Goal: Register for event/course

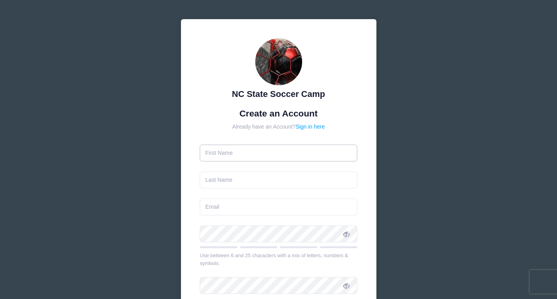
click at [215, 155] on input "text" at bounding box center [279, 153] width 158 height 17
type input "[PERSON_NAME]"
click at [220, 183] on input "text" at bounding box center [279, 180] width 158 height 17
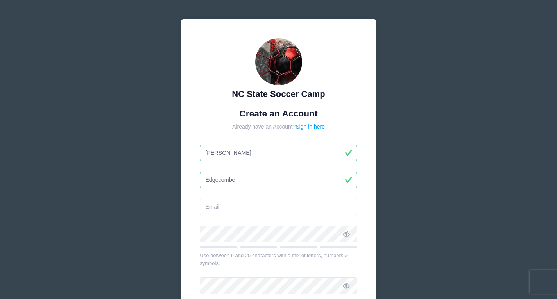
type input "Edgecombe"
click at [215, 208] on input "email" at bounding box center [279, 207] width 158 height 17
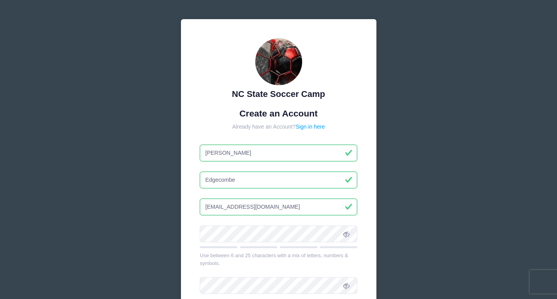
type input "[EMAIL_ADDRESS][DOMAIN_NAME]"
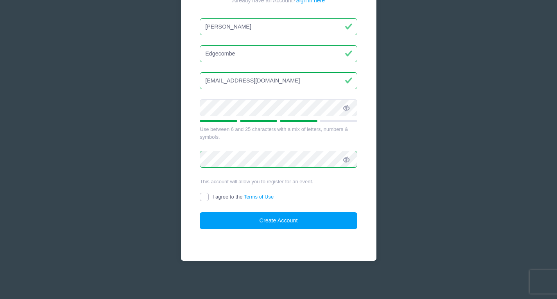
click at [206, 195] on input "I agree to the Terms of Use" at bounding box center [204, 197] width 9 height 9
checkbox input "true"
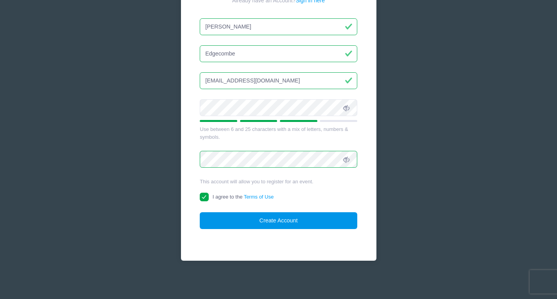
click at [244, 218] on button "Create Account" at bounding box center [279, 220] width 158 height 17
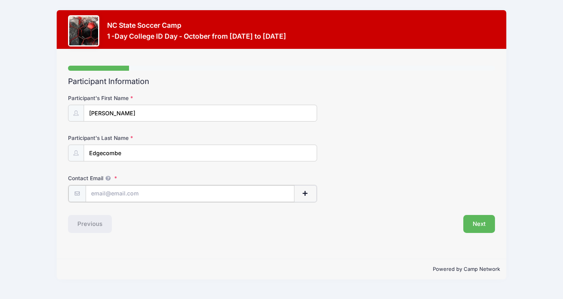
click at [124, 197] on input "Contact Email" at bounding box center [190, 193] width 209 height 17
type input "[EMAIL_ADDRESS][DOMAIN_NAME]"
click at [478, 224] on button "Next" at bounding box center [479, 223] width 32 height 18
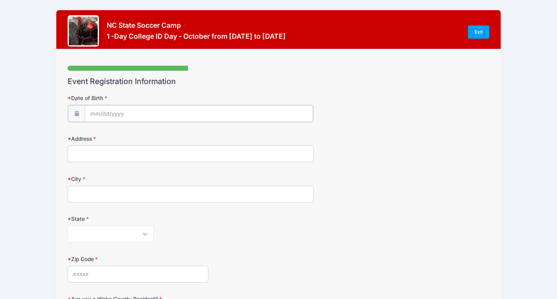
click at [110, 121] on input "Date of Birth" at bounding box center [199, 113] width 228 height 17
click at [161, 137] on input "2025" at bounding box center [157, 134] width 25 height 12
click at [168, 136] on span at bounding box center [167, 137] width 5 height 6
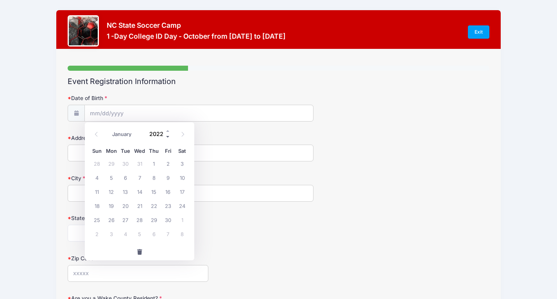
click at [168, 136] on span at bounding box center [167, 137] width 5 height 6
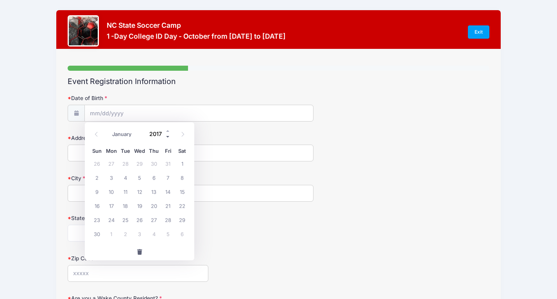
click at [168, 136] on span at bounding box center [167, 137] width 5 height 6
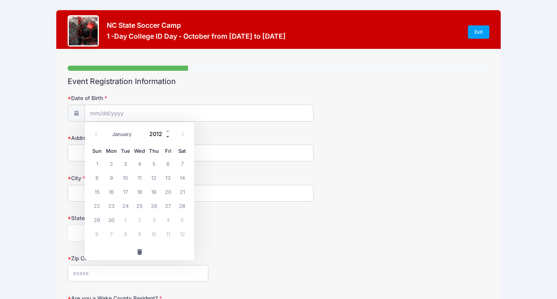
click at [168, 136] on span at bounding box center [167, 137] width 5 height 6
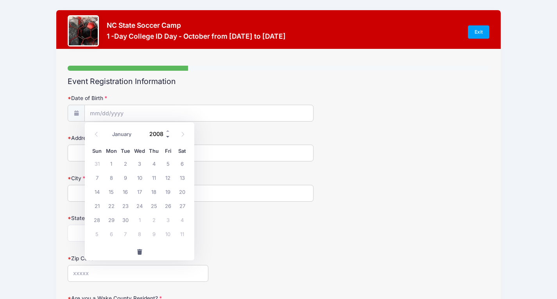
type input "2007"
click at [131, 133] on select "January February March April May June July August September October November De…" at bounding box center [125, 134] width 35 height 10
select select "4"
click at [108, 129] on select "January February March April May June July August September October November De…" at bounding box center [125, 134] width 35 height 10
click at [152, 161] on span "3" at bounding box center [154, 163] width 14 height 14
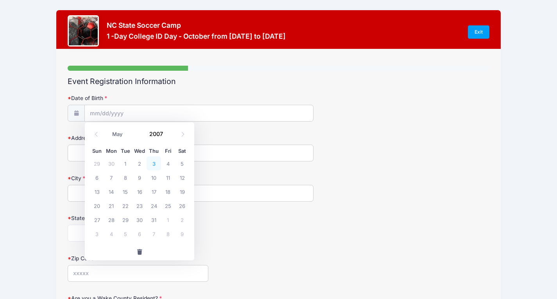
type input "[DATE]"
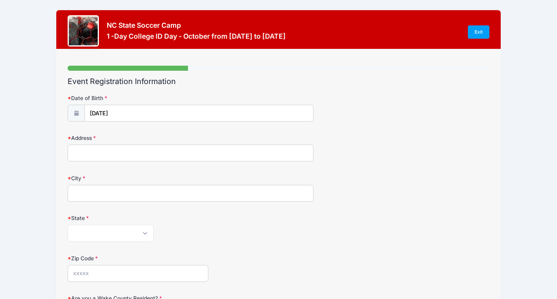
click at [120, 156] on input "Address" at bounding box center [191, 153] width 246 height 17
click at [87, 154] on input "Address" at bounding box center [191, 153] width 246 height 17
type input "D"
click at [78, 152] on input "Address" at bounding box center [191, 153] width 246 height 17
type input "D"
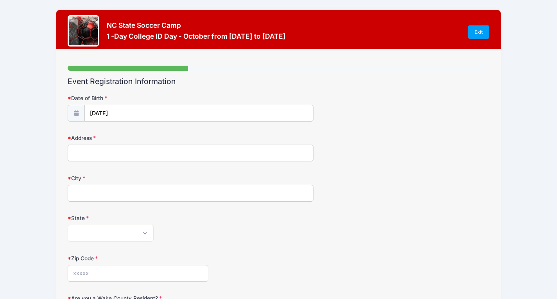
type input "D"
type input "S"
click at [82, 153] on input "Address" at bounding box center [191, 153] width 246 height 17
click at [81, 235] on select "[US_STATE] [US_STATE] [US_STATE] [US_STATE] [US_STATE] Armed Forces Africa Arme…" at bounding box center [111, 233] width 86 height 17
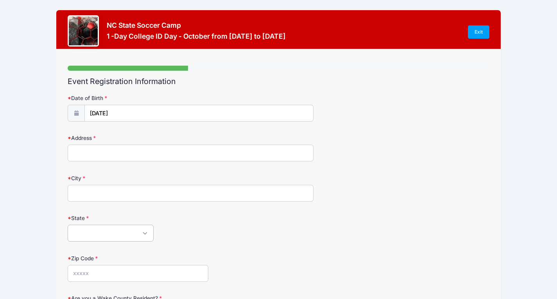
select select "TN"
click at [68, 225] on select "[US_STATE] [US_STATE] [US_STATE] [US_STATE] [US_STATE] Armed Forces Africa Arme…" at bounding box center [111, 233] width 86 height 17
click at [101, 190] on input "City" at bounding box center [191, 193] width 246 height 17
type input "Bell Buckle"
click at [104, 150] on input "Address" at bounding box center [191, 153] width 246 height 17
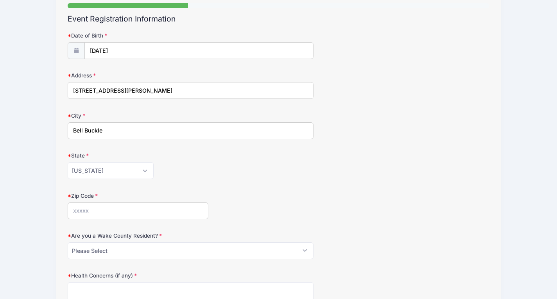
scroll to position [63, 0]
type input "[STREET_ADDRESS][PERSON_NAME]"
click at [99, 208] on input "Zip Code" at bounding box center [138, 210] width 141 height 17
type input "37020"
click at [106, 251] on select "Please Select YES NO" at bounding box center [191, 250] width 246 height 17
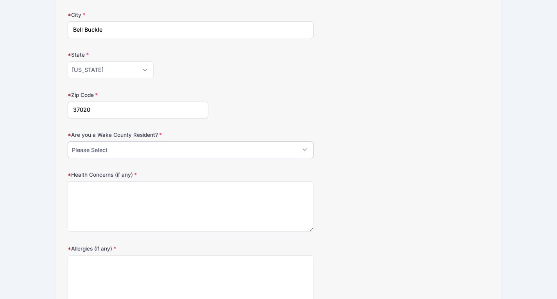
scroll to position [165, 0]
click at [111, 146] on select "Please Select YES NO" at bounding box center [191, 148] width 246 height 17
select select "NO"
click at [68, 140] on select "Please Select YES NO" at bounding box center [191, 148] width 246 height 17
click at [89, 192] on textarea "Health Concerns (if any)" at bounding box center [191, 205] width 246 height 50
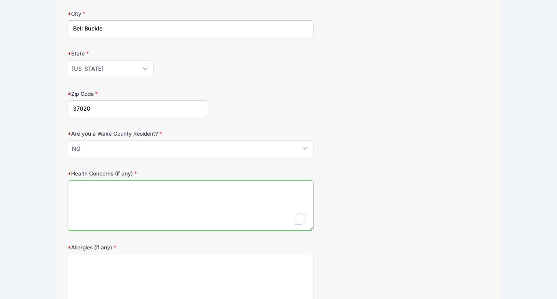
scroll to position [241, 0]
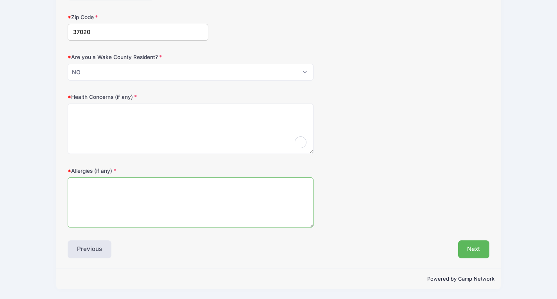
click at [90, 183] on textarea "Allergies (if any)" at bounding box center [191, 202] width 246 height 50
click at [473, 246] on button "Next" at bounding box center [474, 249] width 32 height 18
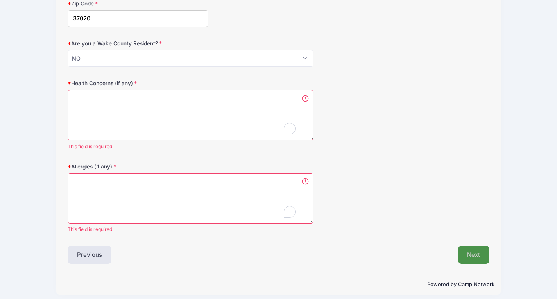
scroll to position [260, 0]
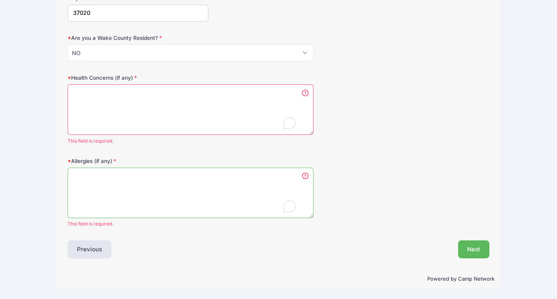
click at [108, 183] on textarea "Allergies (if any)" at bounding box center [191, 193] width 246 height 50
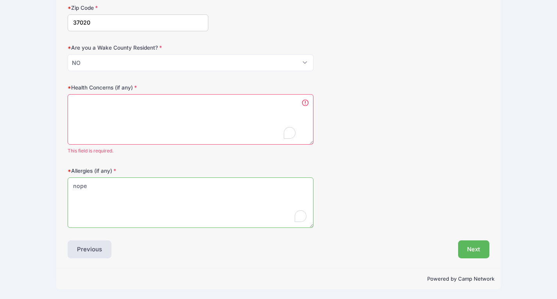
type textarea "nope"
click at [79, 104] on textarea "Health Concerns (if any)" at bounding box center [191, 119] width 246 height 50
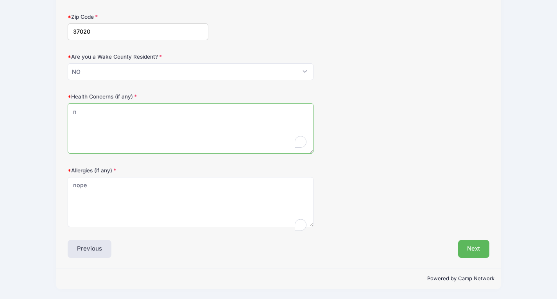
scroll to position [241, 0]
type textarea "nope"
click at [483, 252] on button "Next" at bounding box center [474, 249] width 32 height 18
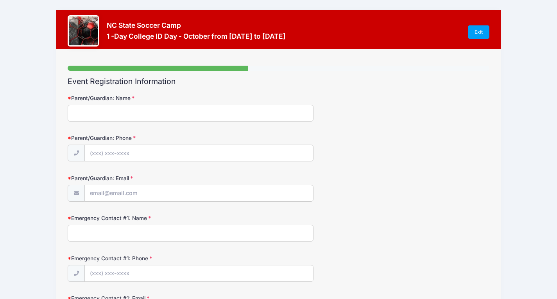
scroll to position [46, 0]
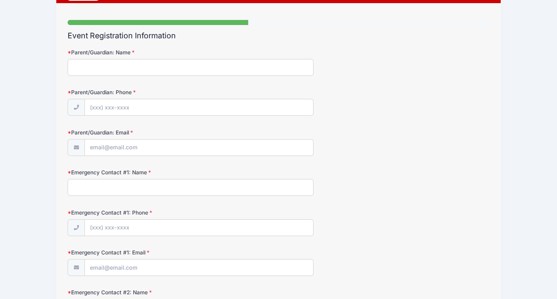
click at [109, 64] on input "Parent/Guardian: Name" at bounding box center [191, 67] width 246 height 17
type input "[PERSON_NAME]"
type input "[PHONE_NUMBER]"
type input "[PERSON_NAME]"
click at [146, 111] on input "[PHONE_NUMBER]" at bounding box center [199, 107] width 228 height 17
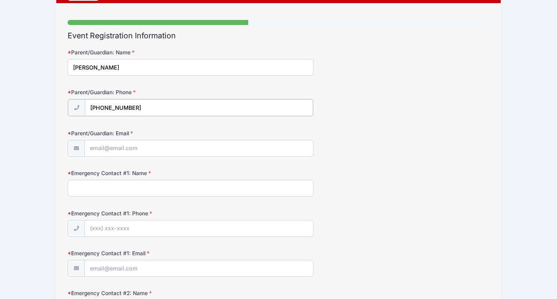
drag, startPoint x: 136, startPoint y: 106, endPoint x: 80, endPoint y: 103, distance: 56.8
click at [80, 103] on div "[PHONE_NUMBER]" at bounding box center [191, 108] width 246 height 18
type input "[PHONE_NUMBER]"
click at [113, 147] on input "Parent/Guardian: Email" at bounding box center [199, 148] width 228 height 17
type input "[EMAIL_ADDRESS][DOMAIN_NAME]"
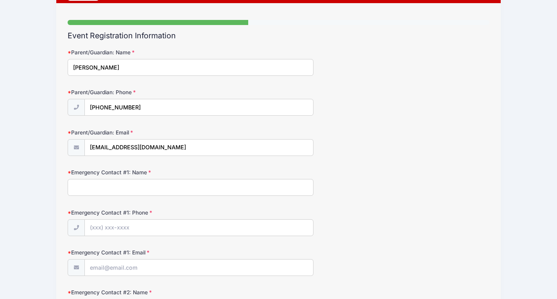
click at [100, 193] on input "Emergency Contact #1: Name" at bounding box center [191, 187] width 246 height 17
click at [99, 188] on input "[PERSON_NAME]" at bounding box center [191, 187] width 246 height 17
click at [100, 188] on input "[PERSON_NAME]" at bounding box center [191, 187] width 246 height 17
type input "[PERSON_NAME]"
click at [101, 230] on input "Emergency Contact #1: Phone" at bounding box center [199, 228] width 228 height 17
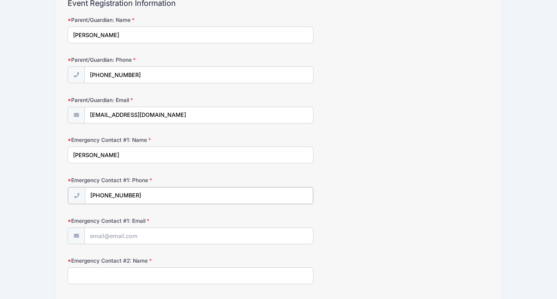
scroll to position [88, 0]
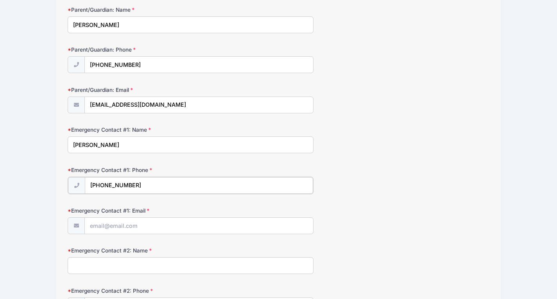
type input "[PHONE_NUMBER]"
click at [106, 225] on input "Emergency Contact #1: Email" at bounding box center [199, 225] width 228 height 17
type input "d"
type input "n"
click at [114, 226] on input "ameeintlltd81" at bounding box center [199, 225] width 228 height 17
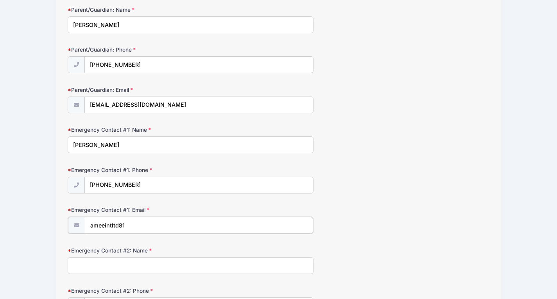
click at [131, 223] on input "ameeintltd81" at bounding box center [199, 225] width 228 height 17
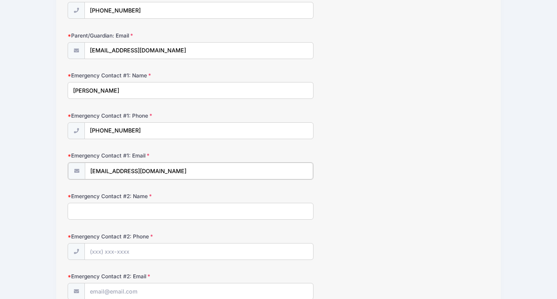
type input "[EMAIL_ADDRESS][DOMAIN_NAME]"
click at [118, 214] on input "Emergency Contact #2: Name" at bounding box center [191, 210] width 246 height 17
type input "[PERSON_NAME]"
click at [103, 254] on input "Emergency Contact #2: Phone" at bounding box center [199, 251] width 228 height 17
drag, startPoint x: 124, startPoint y: 213, endPoint x: 49, endPoint y: 216, distance: 75.1
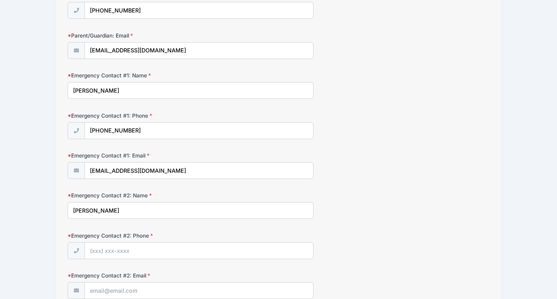
type input "[PERSON_NAME]"
click at [101, 254] on input "Emergency Contact #2: Phone" at bounding box center [199, 251] width 228 height 17
type input "joedgecombe"
drag, startPoint x: 141, startPoint y: 251, endPoint x: 57, endPoint y: 239, distance: 84.8
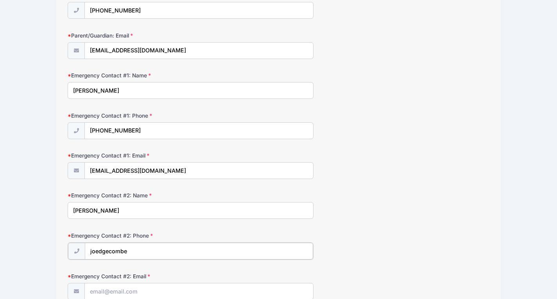
type input "([EMAIL_ADDRESS][DOMAIN_NAME]"
drag, startPoint x: 142, startPoint y: 251, endPoint x: 33, endPoint y: 239, distance: 109.3
drag, startPoint x: 141, startPoint y: 210, endPoint x: 16, endPoint y: 198, distance: 125.3
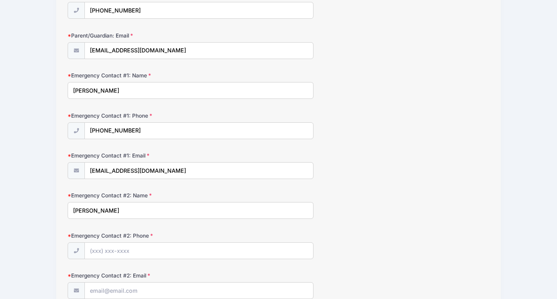
type input "[PERSON_NAME]"
click at [117, 252] on input "Emergency Contact #2: Phone" at bounding box center [199, 251] width 228 height 17
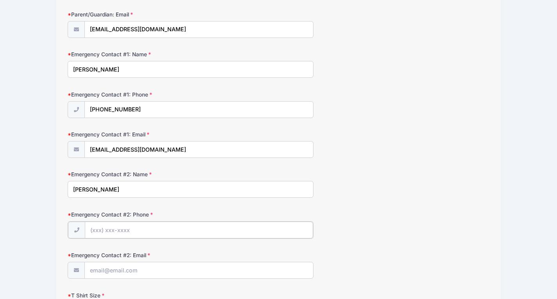
scroll to position [164, 0]
click at [122, 270] on input "Emergency Contact #2: Email" at bounding box center [199, 269] width 228 height 17
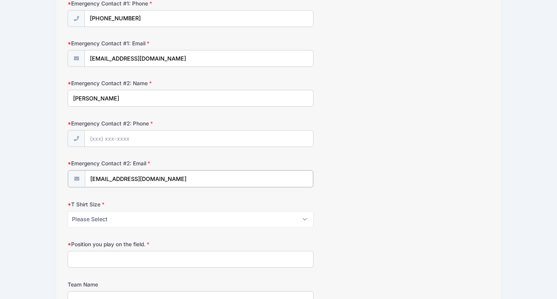
type input "[EMAIL_ADDRESS][DOMAIN_NAME]"
click at [92, 217] on select "Please Select Youth Small Youth Medium Youth Large Adult Small Adult Medium Adu…" at bounding box center [191, 218] width 246 height 17
select select "Adult Medium"
click at [68, 210] on select "Please Select Youth Small Youth Medium Youth Large Adult Small Adult Medium Adu…" at bounding box center [191, 218] width 246 height 17
click at [103, 138] on input "Emergency Contact #2: Phone" at bounding box center [199, 139] width 228 height 17
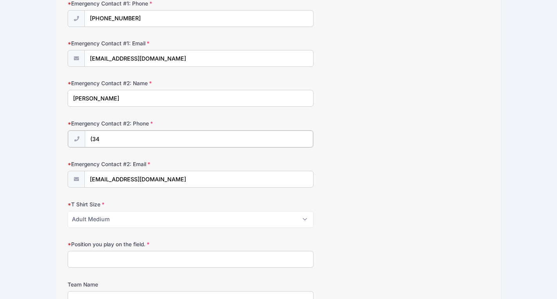
type input "(3"
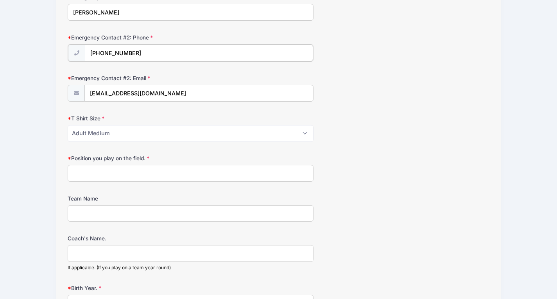
scroll to position [341, 0]
type input "[PHONE_NUMBER]"
click at [124, 175] on input "Position you play on the field." at bounding box center [191, 172] width 246 height 17
type input "FB, MF"
click at [92, 213] on input "Team Name" at bounding box center [191, 212] width 246 height 17
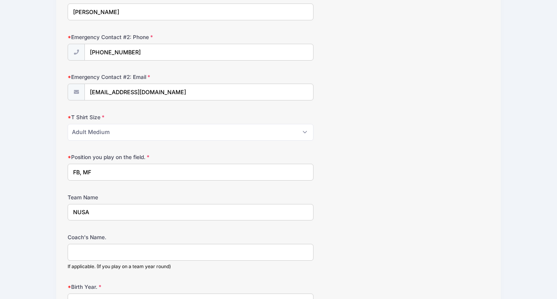
type input "NUSA"
click at [94, 256] on input "Coach's Name." at bounding box center [191, 252] width 246 height 17
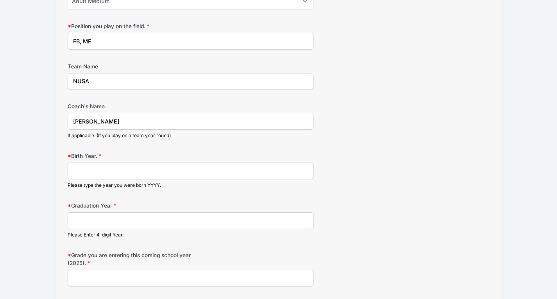
scroll to position [473, 0]
type input "[PERSON_NAME]"
click at [112, 167] on input "Birth Year." at bounding box center [191, 170] width 246 height 17
type input "2007"
click at [119, 222] on input "Graduation Year" at bounding box center [191, 220] width 246 height 17
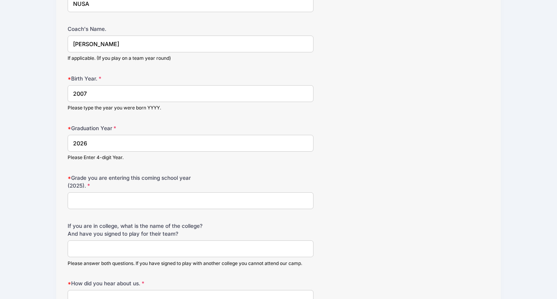
scroll to position [550, 0]
type input "2026"
click at [109, 202] on input "Grade you are entering this coming school year (2025)." at bounding box center [191, 200] width 246 height 17
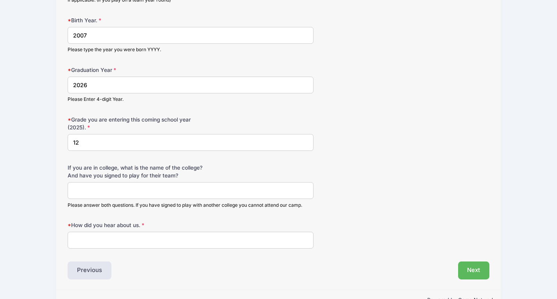
scroll to position [629, 0]
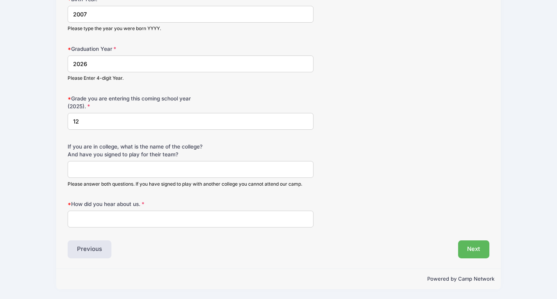
type input "12"
click at [121, 169] on input "If you are in college, what is the name of the college? And have you signed to …" at bounding box center [191, 169] width 246 height 17
type input "no"
drag, startPoint x: 104, startPoint y: 170, endPoint x: 52, endPoint y: 168, distance: 52.1
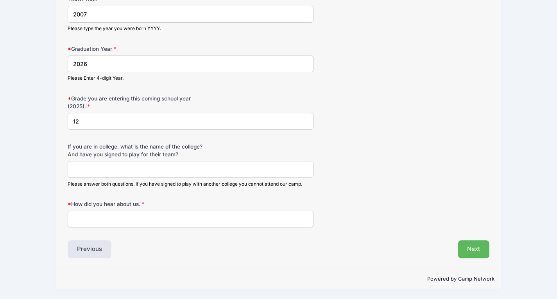
click at [97, 215] on input "How did you hear about us." at bounding box center [191, 219] width 246 height 17
type input "E"
type input "Watched some college games online"
click at [479, 249] on button "Next" at bounding box center [474, 249] width 32 height 18
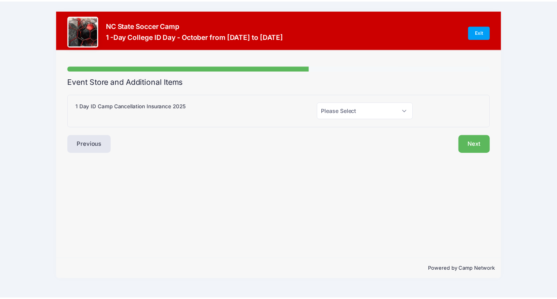
scroll to position [0, 0]
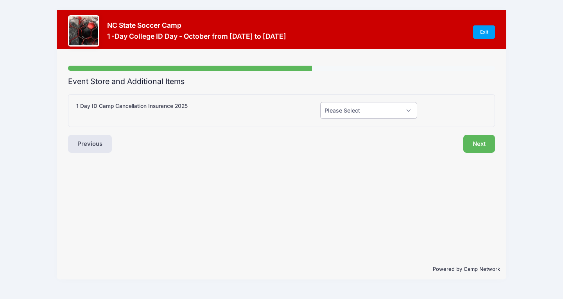
click at [356, 117] on select "Please Select Yes (+$55.00) No" at bounding box center [368, 110] width 97 height 17
click at [320, 102] on select "Please Select Yes (+$55.00) No" at bounding box center [368, 110] width 97 height 17
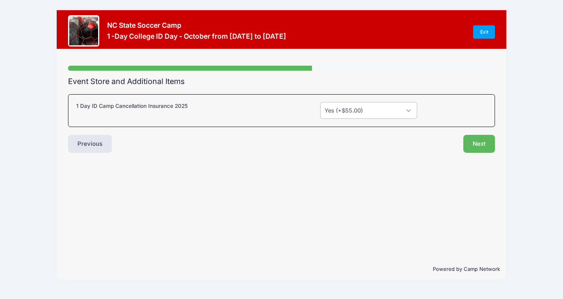
click at [349, 109] on select "Please Select Yes (+$55.00) No" at bounding box center [368, 110] width 97 height 17
select select "0"
click at [320, 102] on select "Please Select Yes (+$55.00) No" at bounding box center [368, 110] width 97 height 17
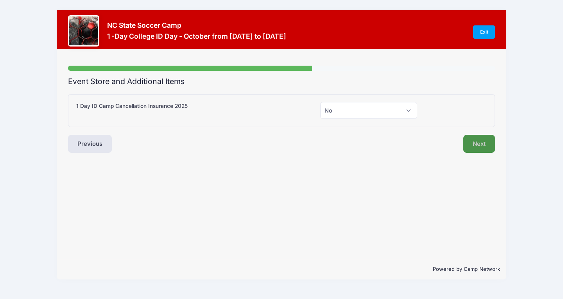
click at [473, 143] on button "Next" at bounding box center [479, 144] width 32 height 18
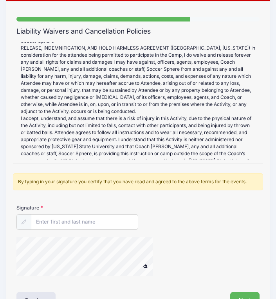
scroll to position [1001, 0]
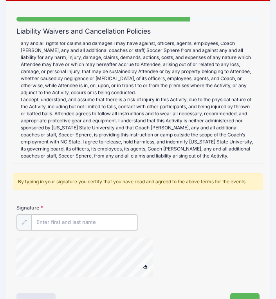
click at [52, 224] on input "Signature" at bounding box center [84, 223] width 106 height 16
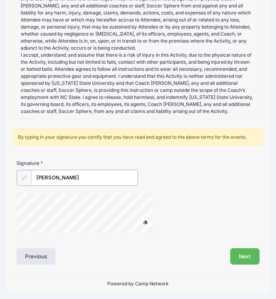
type input "[PERSON_NAME]"
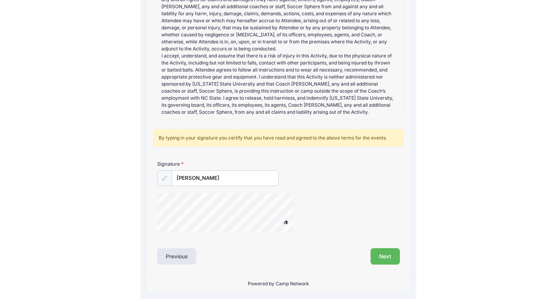
scroll to position [108, 0]
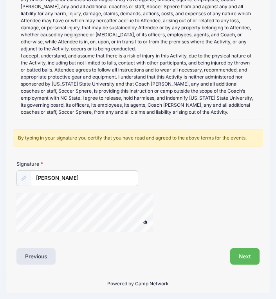
click at [144, 222] on span at bounding box center [145, 222] width 5 height 4
click at [242, 255] on button "Next" at bounding box center [244, 256] width 29 height 16
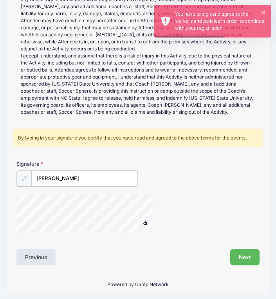
drag, startPoint x: 115, startPoint y: 175, endPoint x: -5, endPoint y: 168, distance: 119.8
click at [0, 168] on html "Processing Request Please wait... Processing Request Please wait... Processing …" at bounding box center [138, 41] width 276 height 299
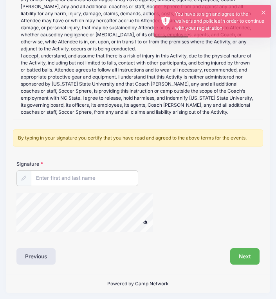
click at [144, 223] on span at bounding box center [145, 222] width 5 height 4
click at [38, 177] on input "Signature" at bounding box center [84, 179] width 106 height 16
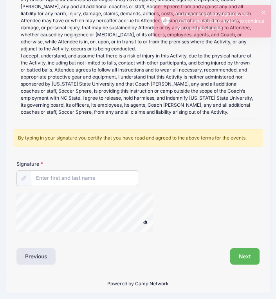
click at [25, 177] on icon at bounding box center [23, 178] width 5 height 5
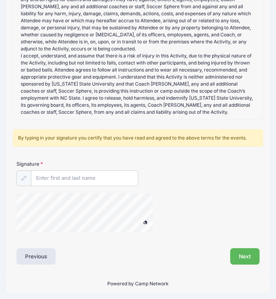
click at [25, 177] on icon at bounding box center [23, 178] width 5 height 5
click at [66, 177] on input "Signature" at bounding box center [84, 179] width 106 height 16
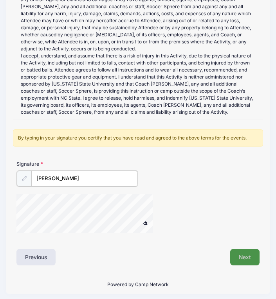
type input "[PERSON_NAME]"
click at [248, 254] on button "Next" at bounding box center [244, 256] width 29 height 16
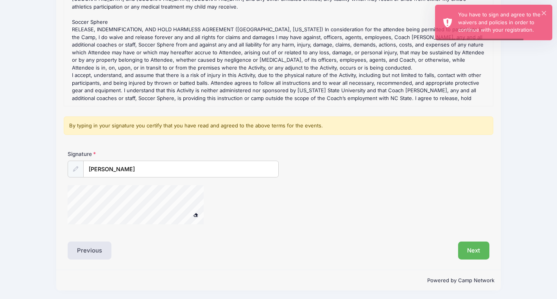
scroll to position [109, 0]
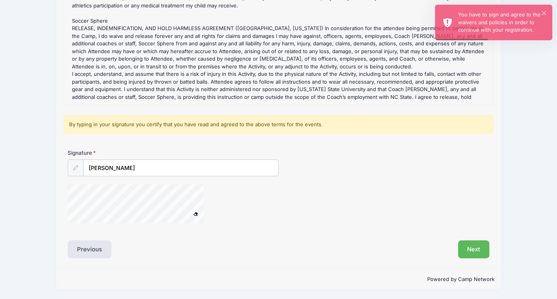
click at [78, 205] on div at bounding box center [146, 204] width 156 height 41
click at [199, 210] on button at bounding box center [196, 214] width 14 height 10
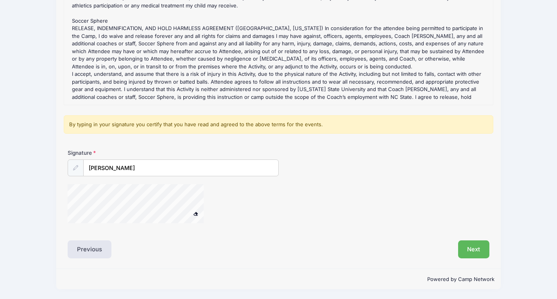
click at [197, 213] on span at bounding box center [195, 213] width 5 height 4
click at [485, 247] on button "Next" at bounding box center [474, 249] width 32 height 18
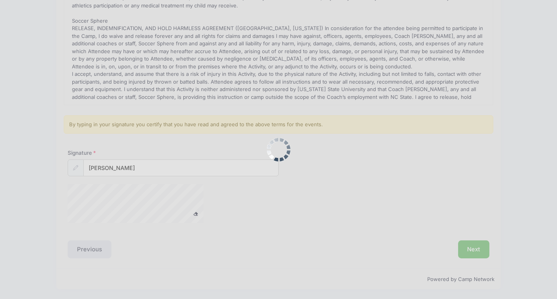
scroll to position [0, 0]
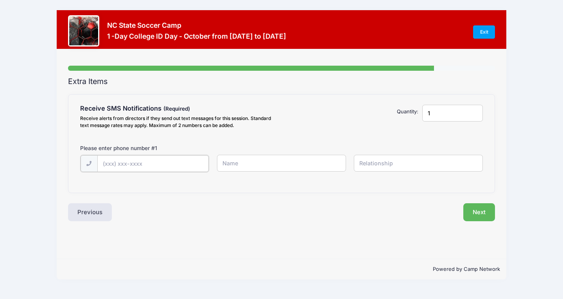
click at [118, 160] on input "text" at bounding box center [152, 163] width 111 height 17
type input "(2"
type input "[PHONE_NUMBER]"
click at [251, 162] on input "text" at bounding box center [281, 163] width 129 height 17
type input "[PERSON_NAME]"
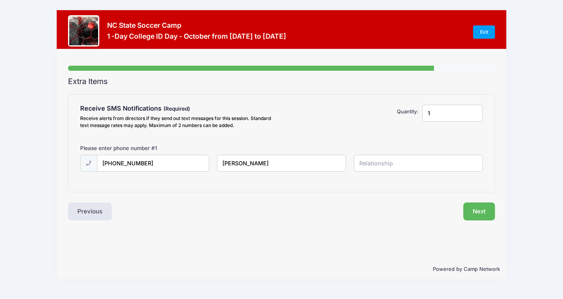
click at [373, 163] on input "text" at bounding box center [418, 163] width 129 height 17
click at [339, 145] on div "Please enter phone number # 1" at bounding box center [281, 149] width 411 height 11
click at [483, 213] on button "Next" at bounding box center [479, 211] width 32 height 18
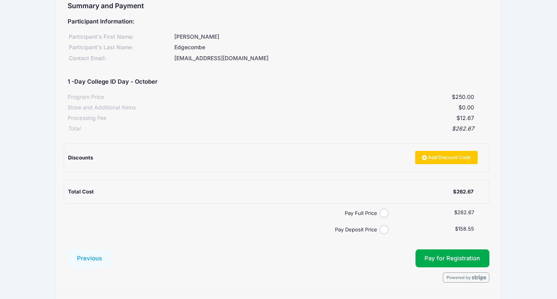
scroll to position [100, 0]
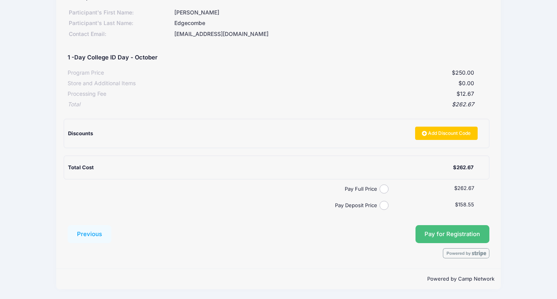
click at [434, 236] on button "Pay for Registration" at bounding box center [452, 234] width 74 height 18
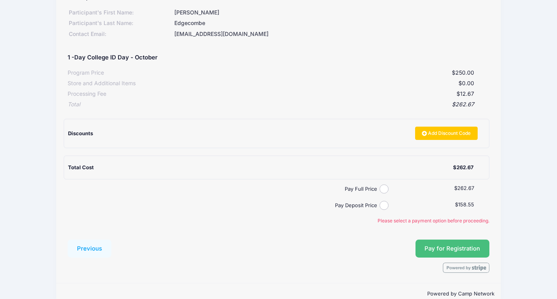
scroll to position [115, 0]
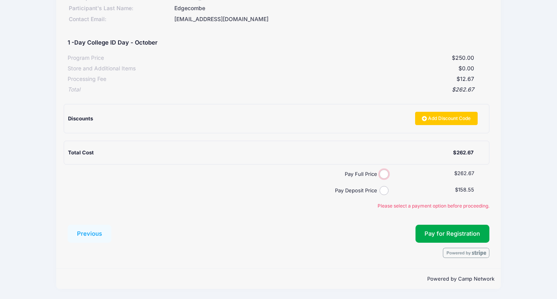
click at [381, 173] on input "Pay Full Price" at bounding box center [384, 174] width 9 height 9
radio input "true"
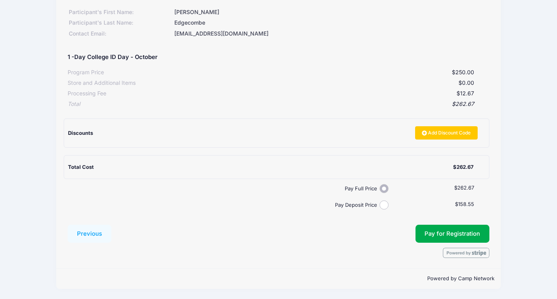
scroll to position [100, 0]
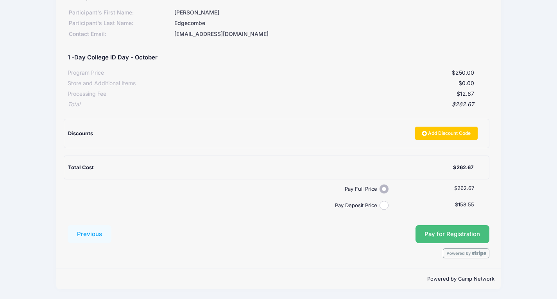
click at [449, 235] on button "Pay for Registration" at bounding box center [452, 234] width 74 height 18
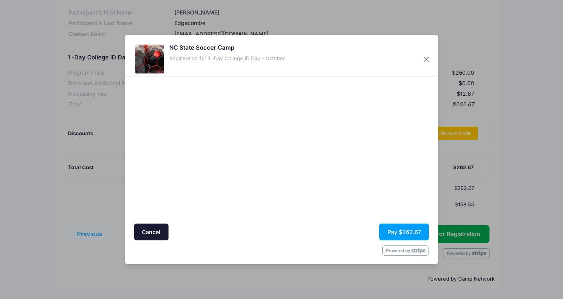
click at [392, 10] on div "NC State Soccer Camp Registration for 1 -Day College ID Day - October Cancel Pa…" at bounding box center [281, 149] width 563 height 299
